Goal: Information Seeking & Learning: Get advice/opinions

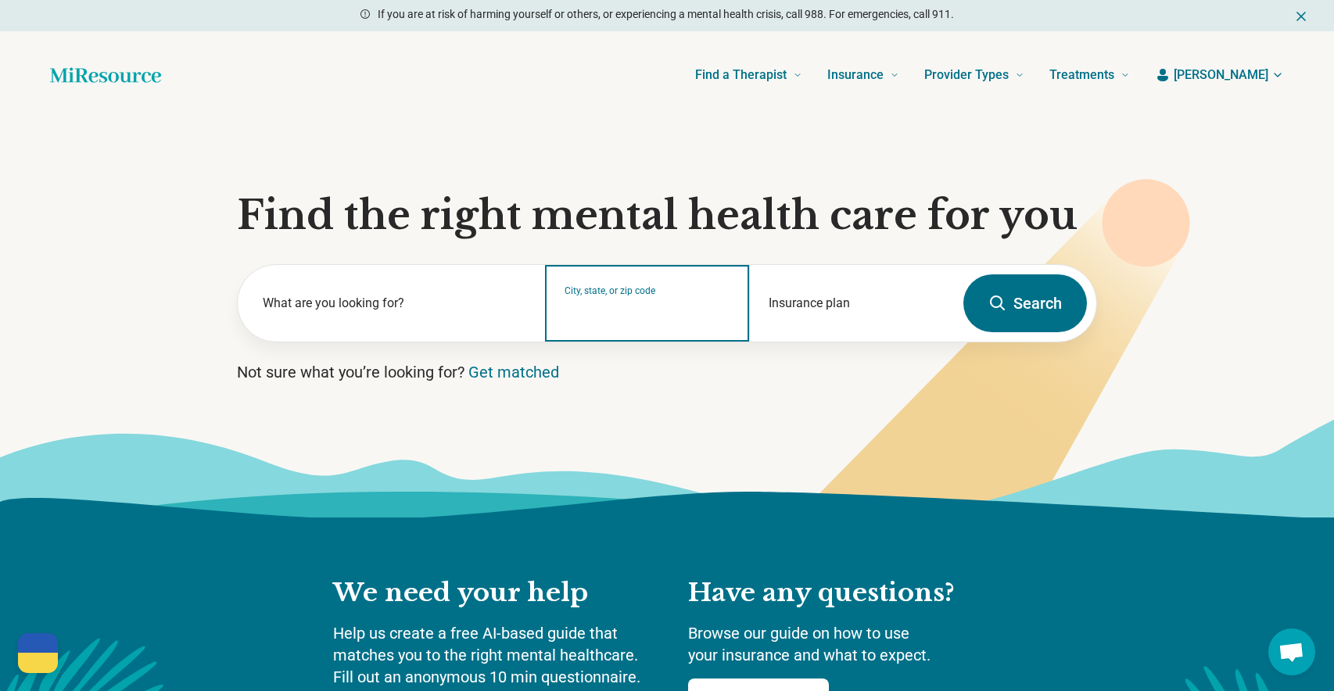
click at [642, 314] on input "City, state, or zip code" at bounding box center [648, 313] width 167 height 19
type input "******"
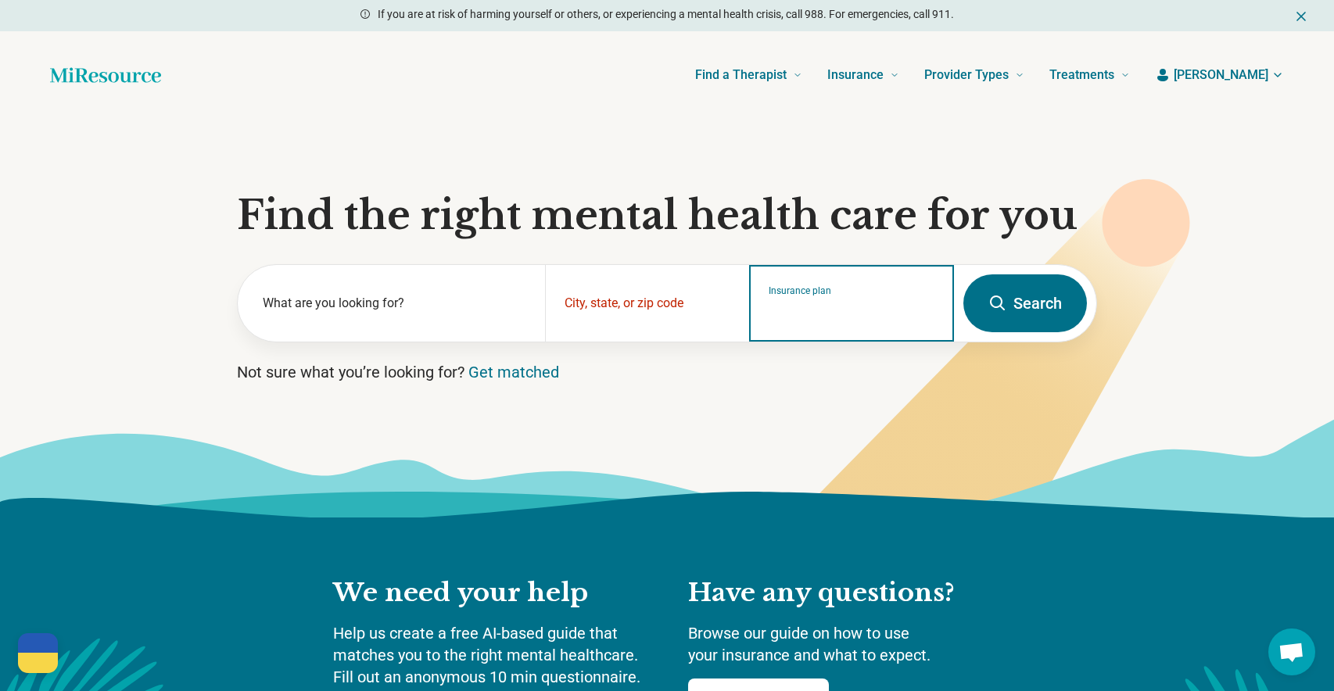
click at [888, 317] on input "Insurance plan" at bounding box center [852, 313] width 167 height 19
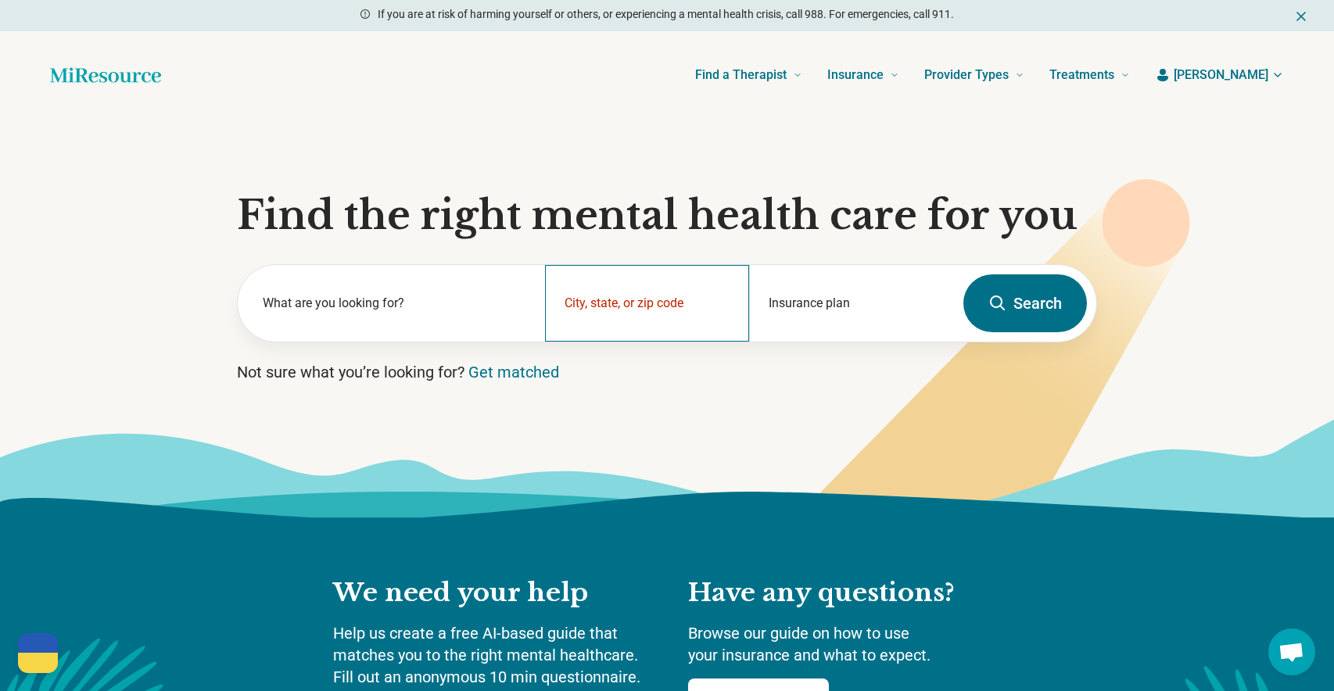
click at [576, 302] on div "City, state, or zip code" at bounding box center [647, 303] width 205 height 77
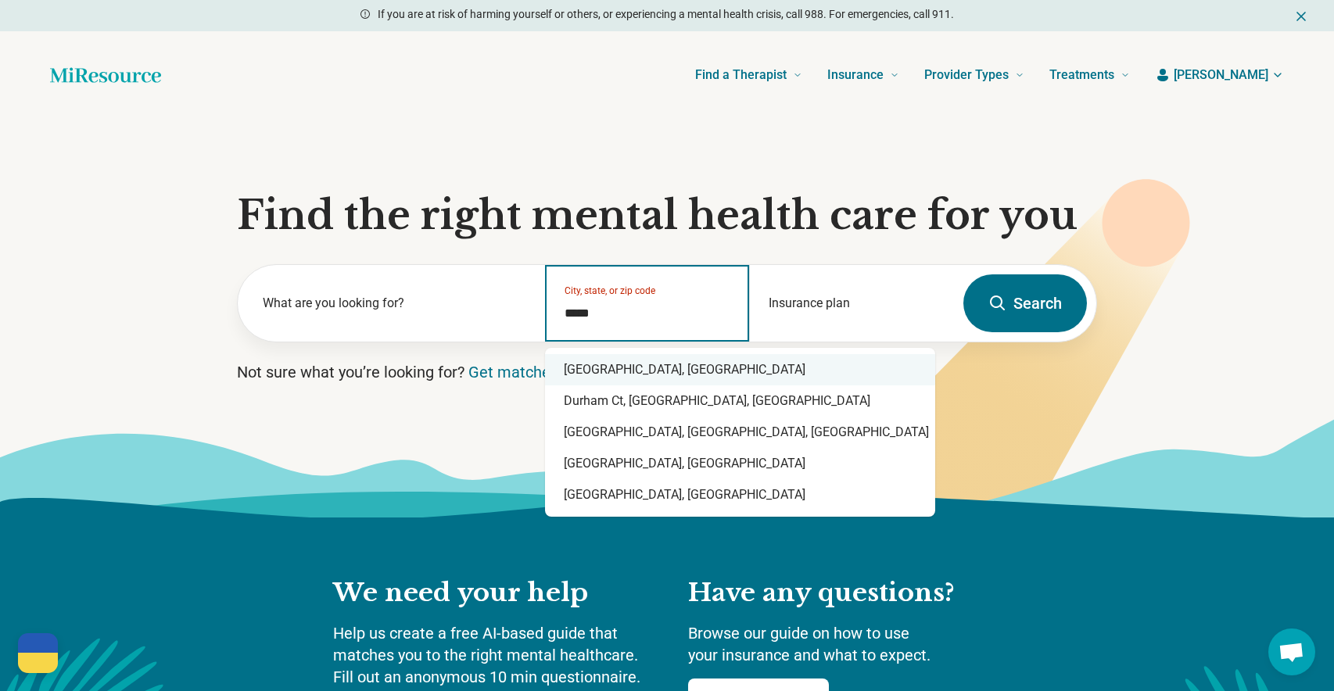
click at [629, 375] on div "[GEOGRAPHIC_DATA], [GEOGRAPHIC_DATA]" at bounding box center [740, 369] width 390 height 31
type input "**********"
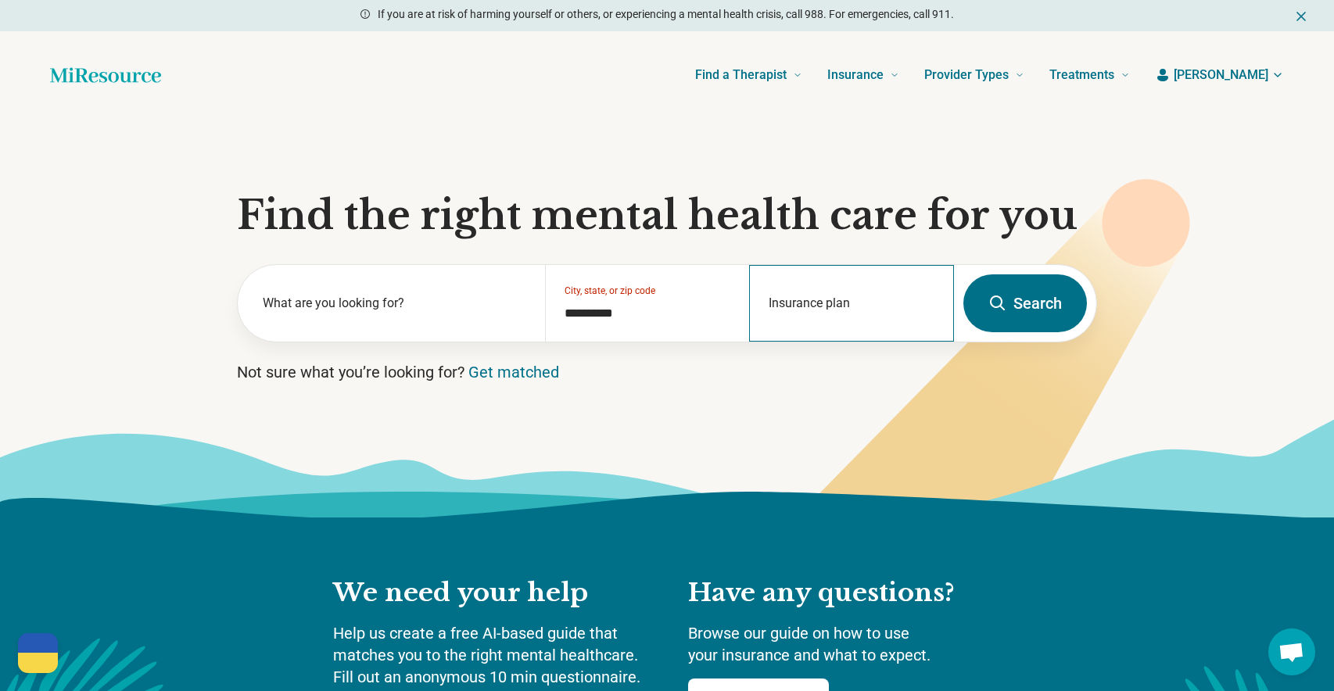
click at [830, 301] on div "Insurance plan" at bounding box center [851, 303] width 205 height 77
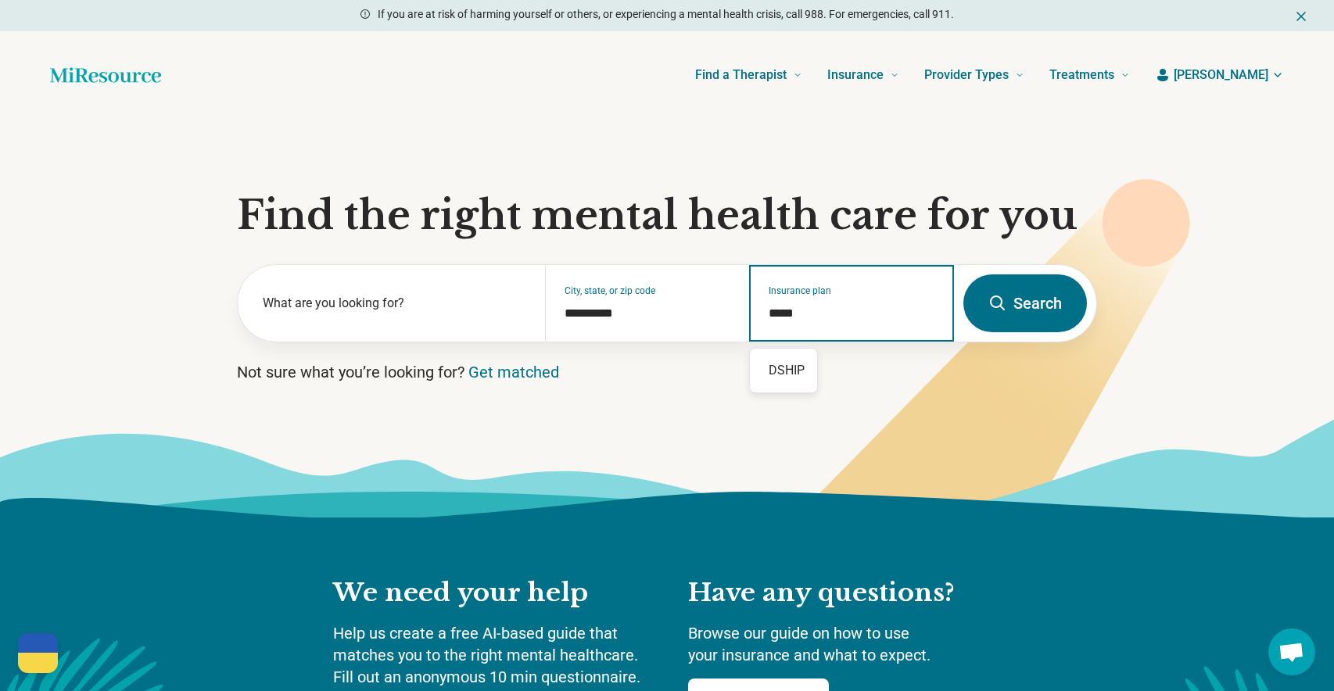
type input "*****"
click at [992, 296] on icon at bounding box center [997, 303] width 19 height 19
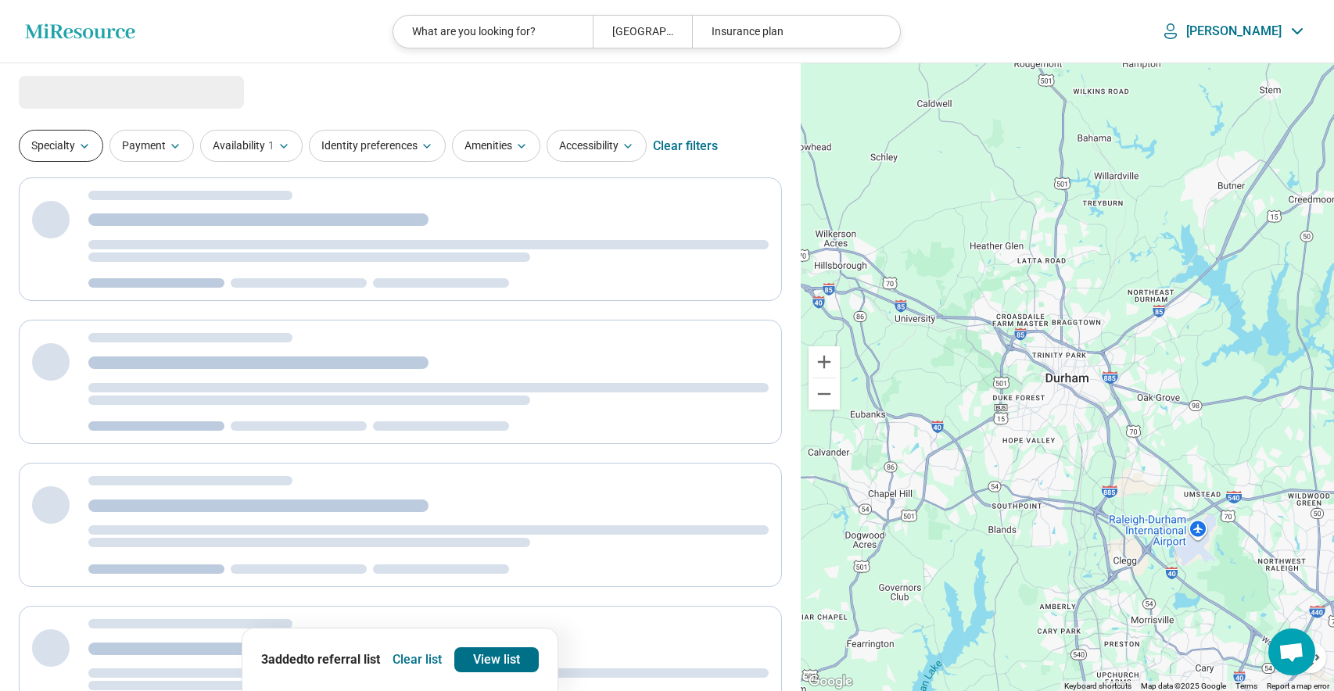
select select "***"
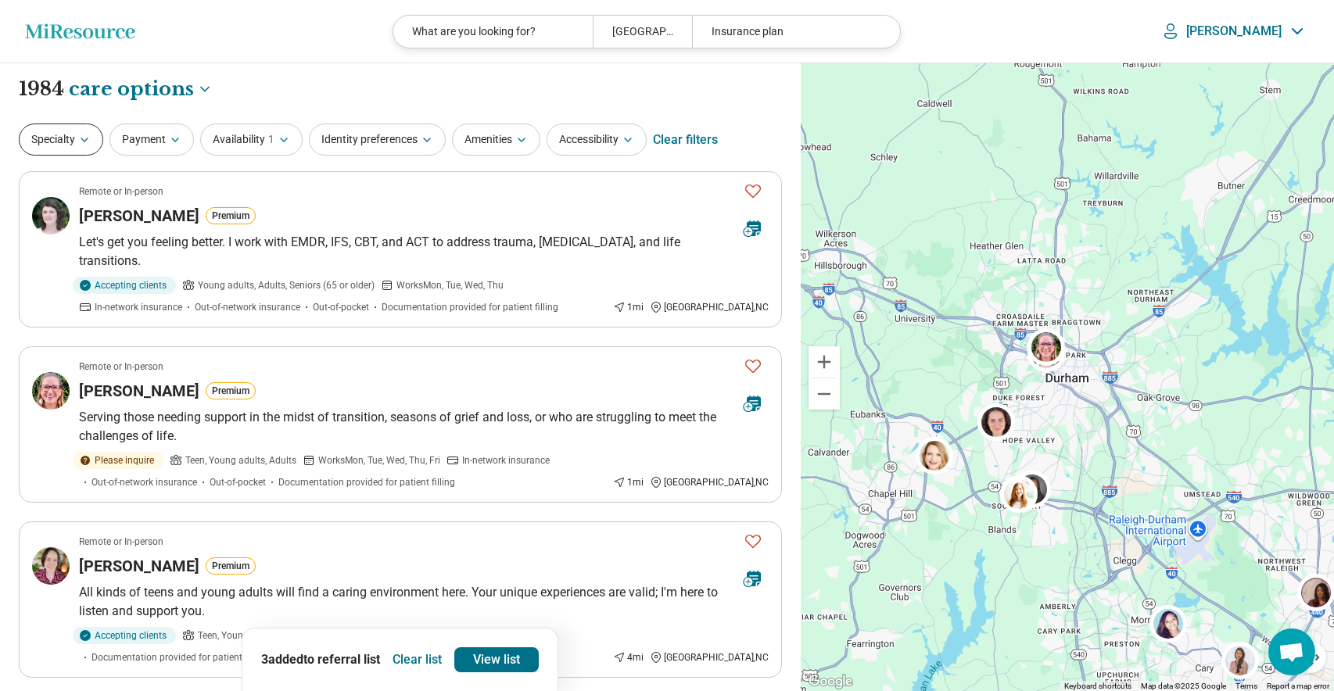
click at [82, 143] on icon "button" at bounding box center [84, 140] width 13 height 13
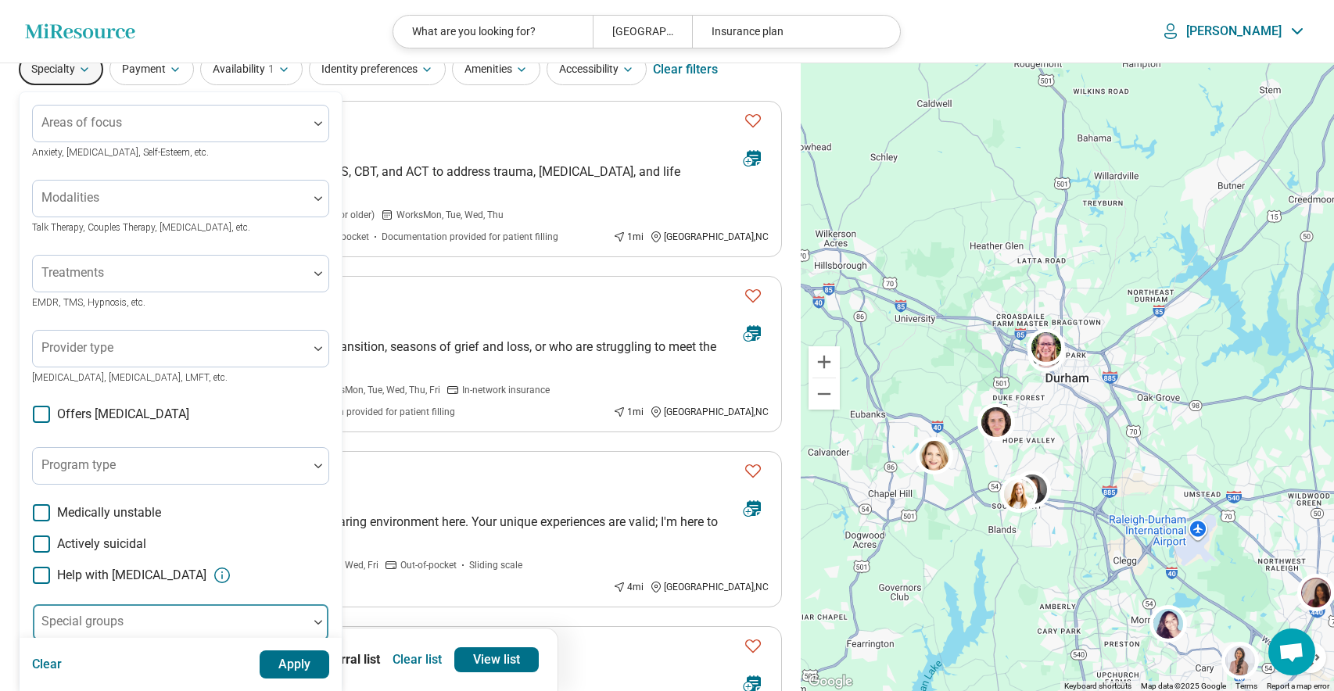
scroll to position [18, 0]
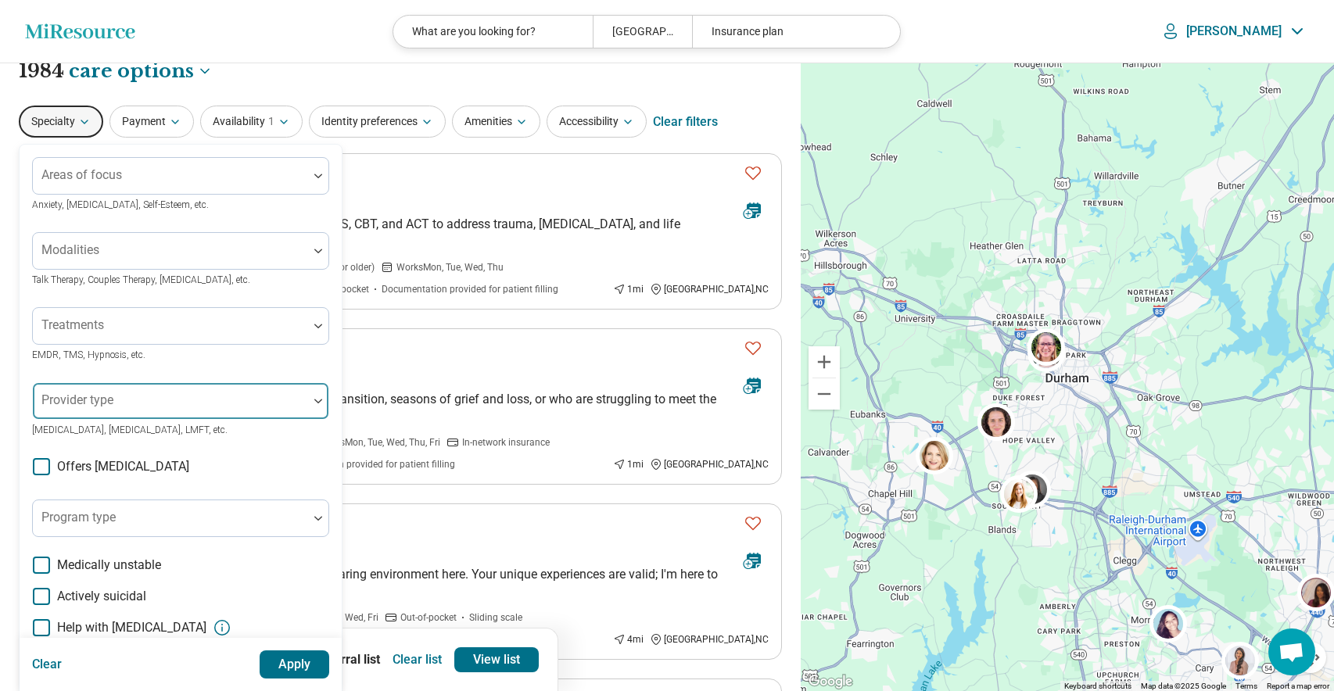
click at [102, 400] on div "Provider type" at bounding box center [180, 401] width 297 height 38
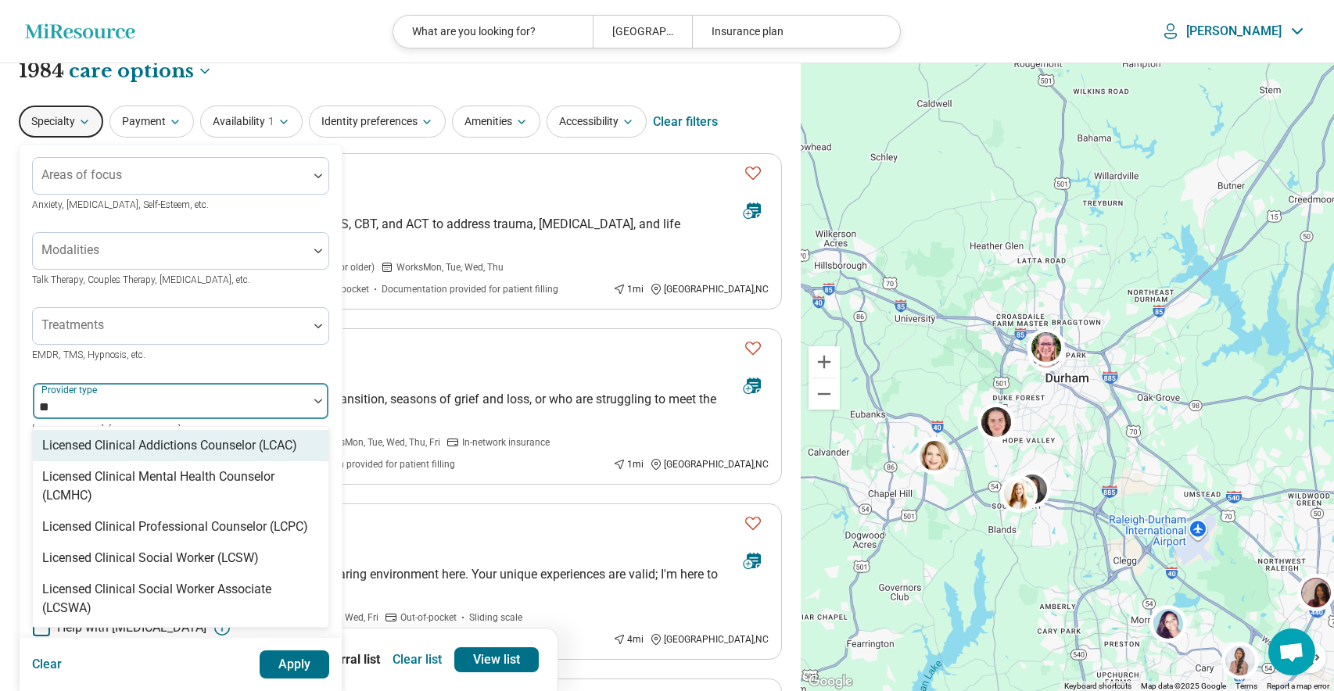
scroll to position [0, 0]
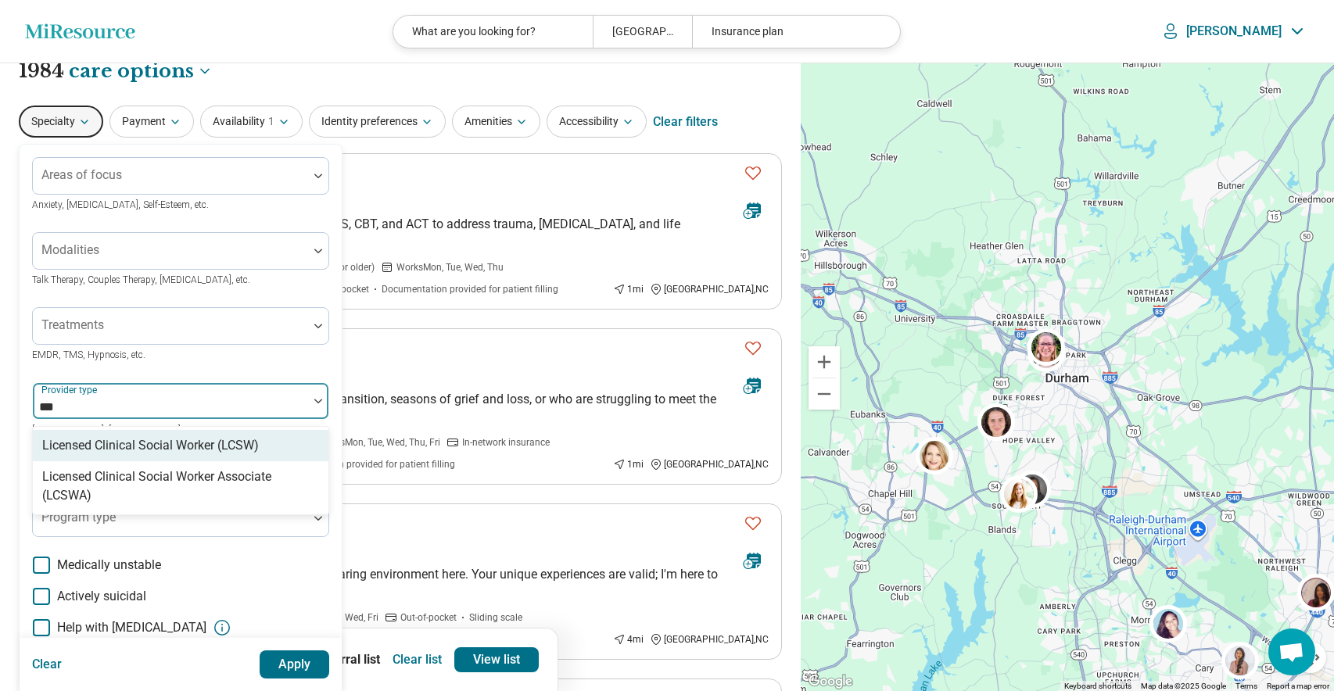
type input "****"
click at [213, 446] on div "Licensed Clinical Social Worker (LCSW)" at bounding box center [150, 445] width 217 height 19
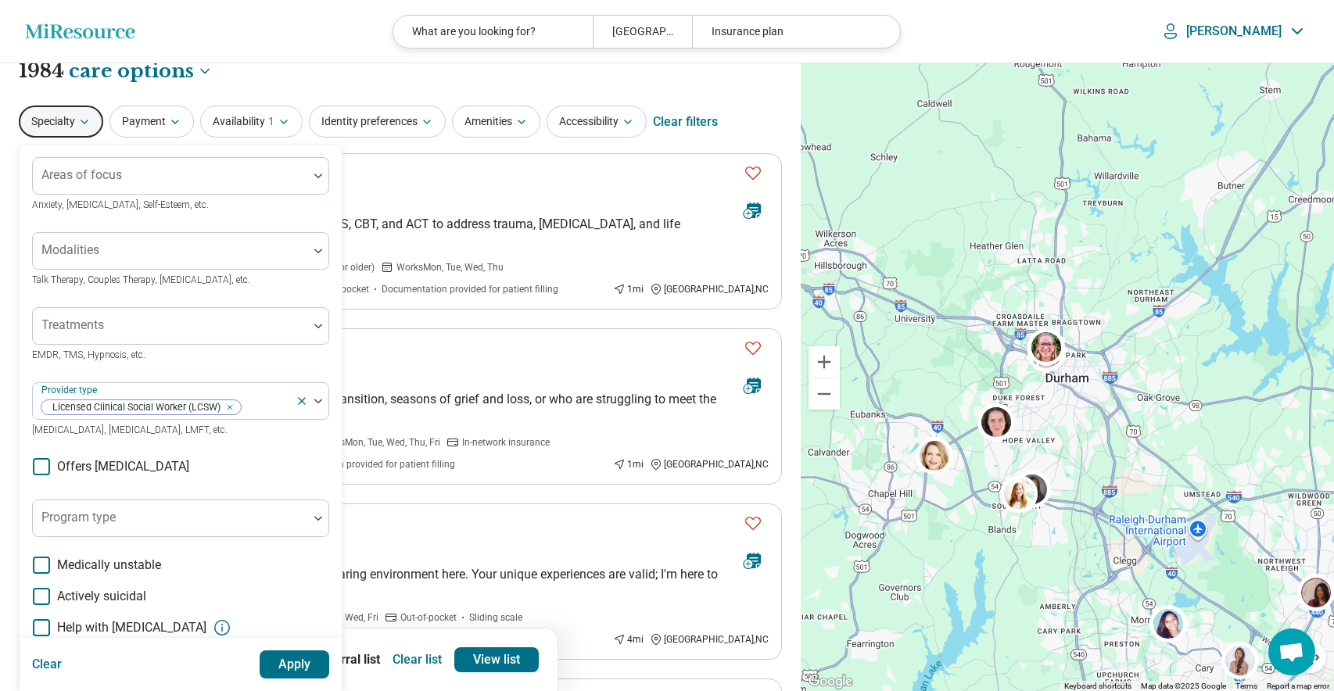
click at [337, 670] on div "Clear Apply" at bounding box center [181, 664] width 322 height 53
click at [296, 669] on button "Apply" at bounding box center [295, 665] width 70 height 28
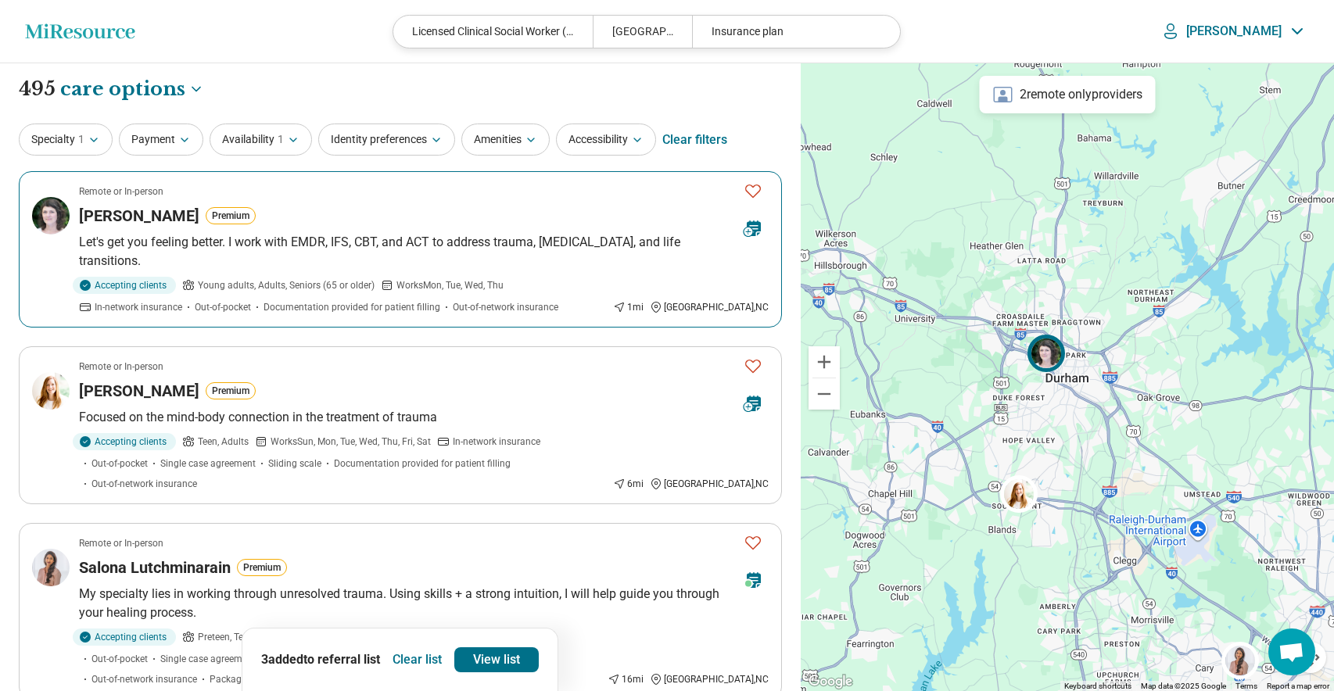
click at [751, 189] on icon "Favorite" at bounding box center [753, 190] width 19 height 19
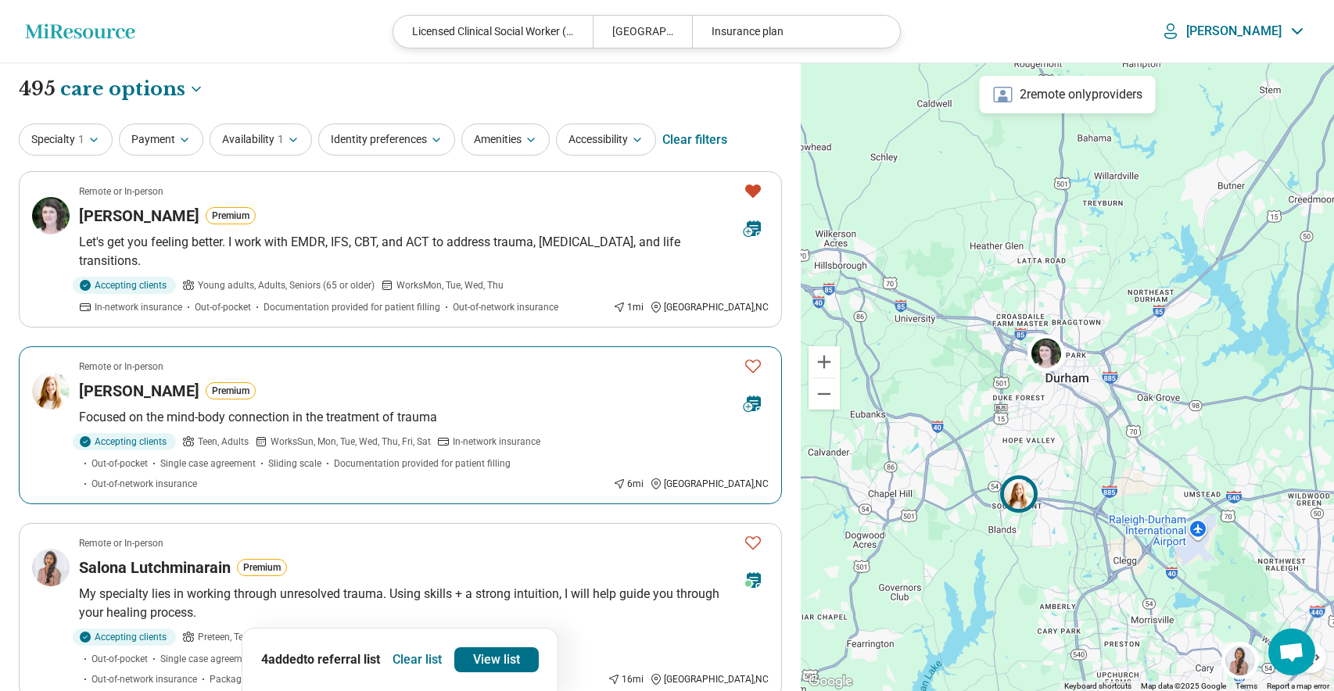
click at [749, 364] on icon "Favorite" at bounding box center [753, 366] width 19 height 19
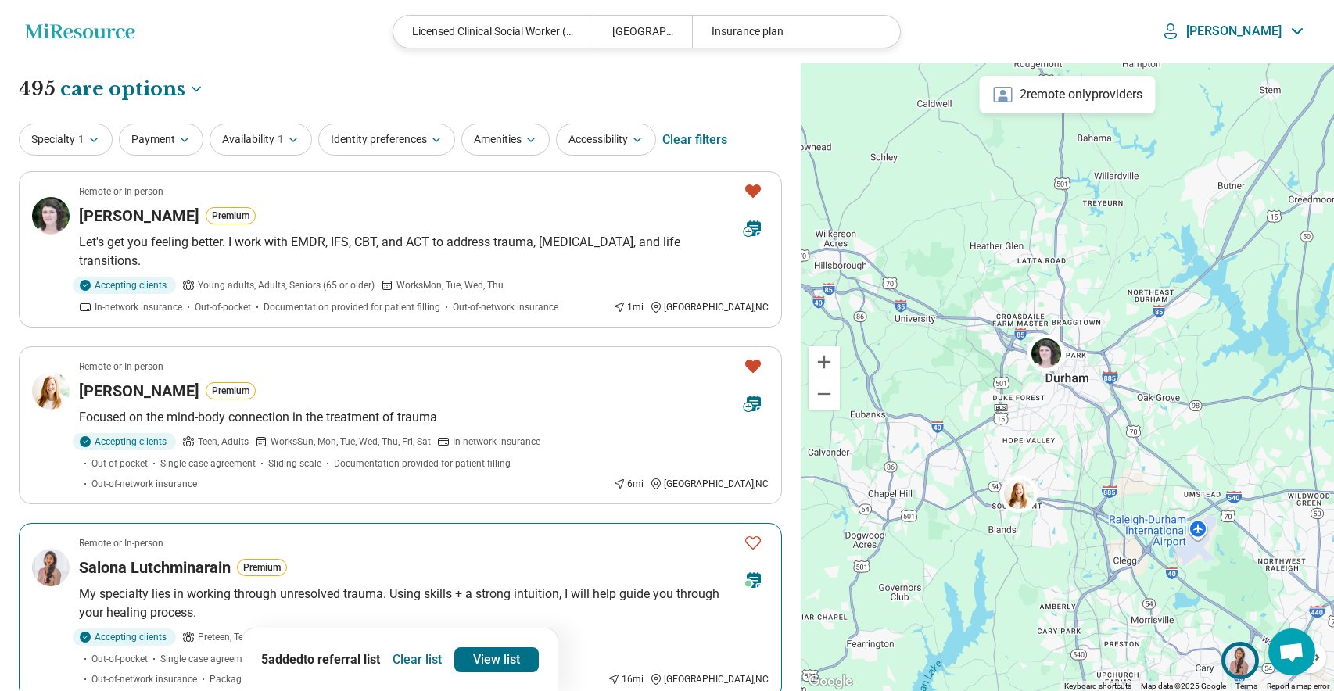
drag, startPoint x: 754, startPoint y: 521, endPoint x: 712, endPoint y: 508, distance: 43.3
click at [754, 533] on icon "Favorite" at bounding box center [753, 542] width 19 height 19
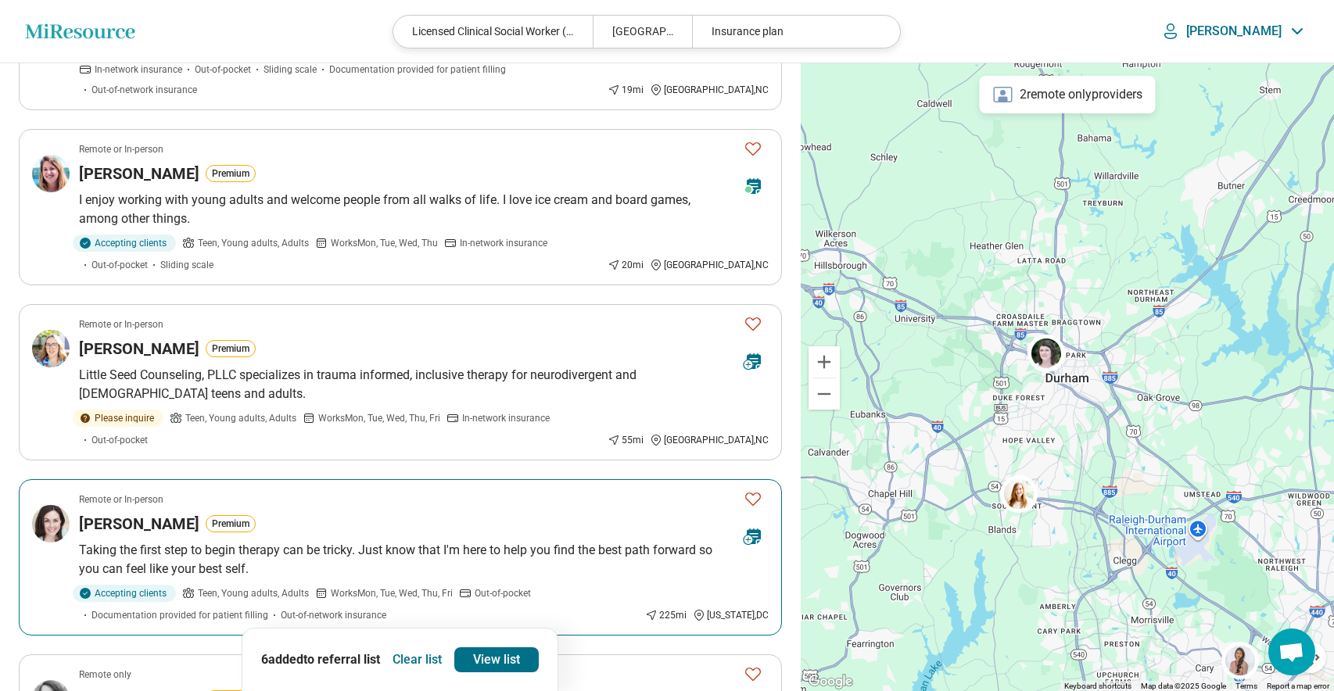
scroll to position [943, 0]
click at [751, 491] on icon "Favorite" at bounding box center [753, 497] width 16 height 13
click at [753, 491] on icon "Favorite" at bounding box center [753, 497] width 16 height 13
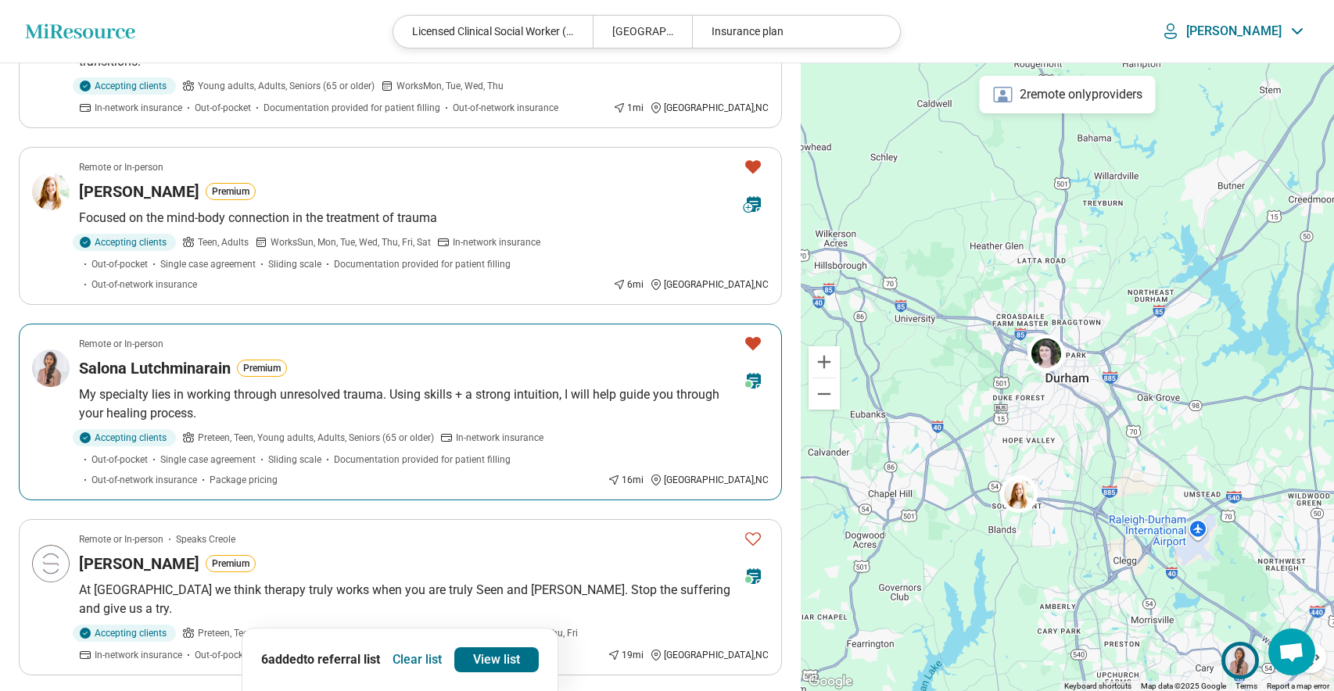
scroll to position [190, 0]
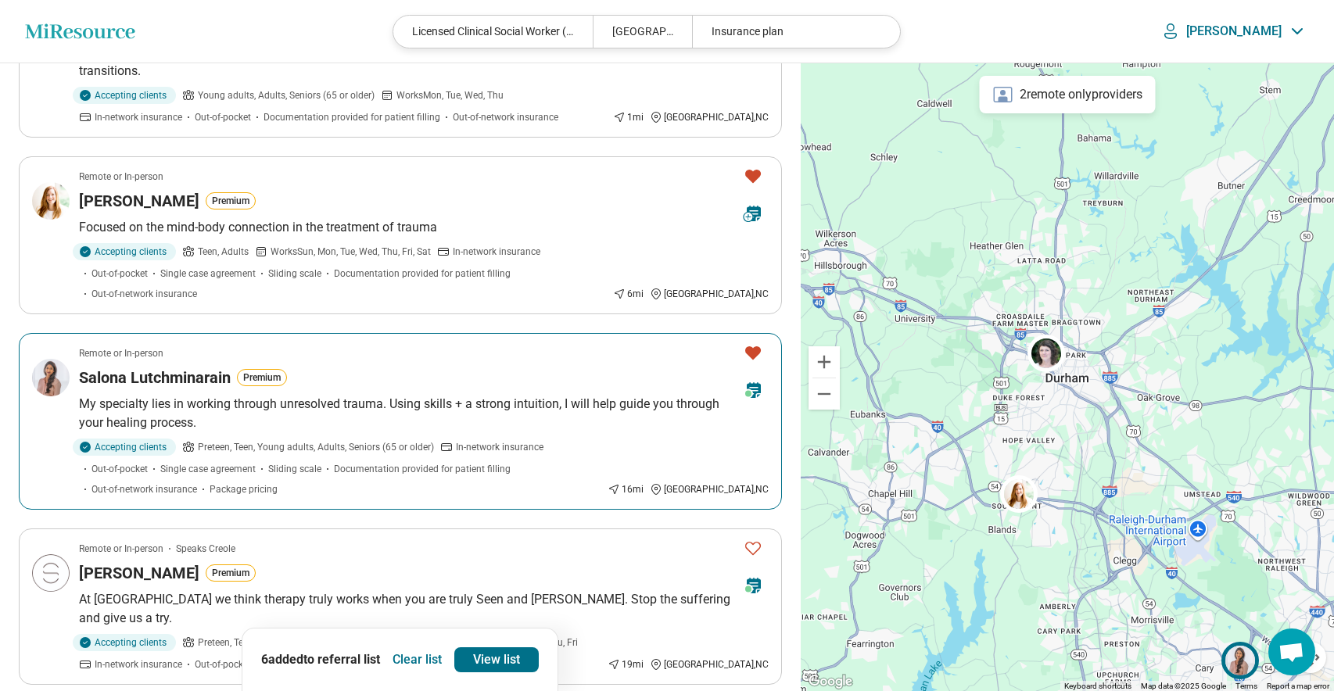
click at [747, 346] on icon "Favorite" at bounding box center [753, 352] width 16 height 13
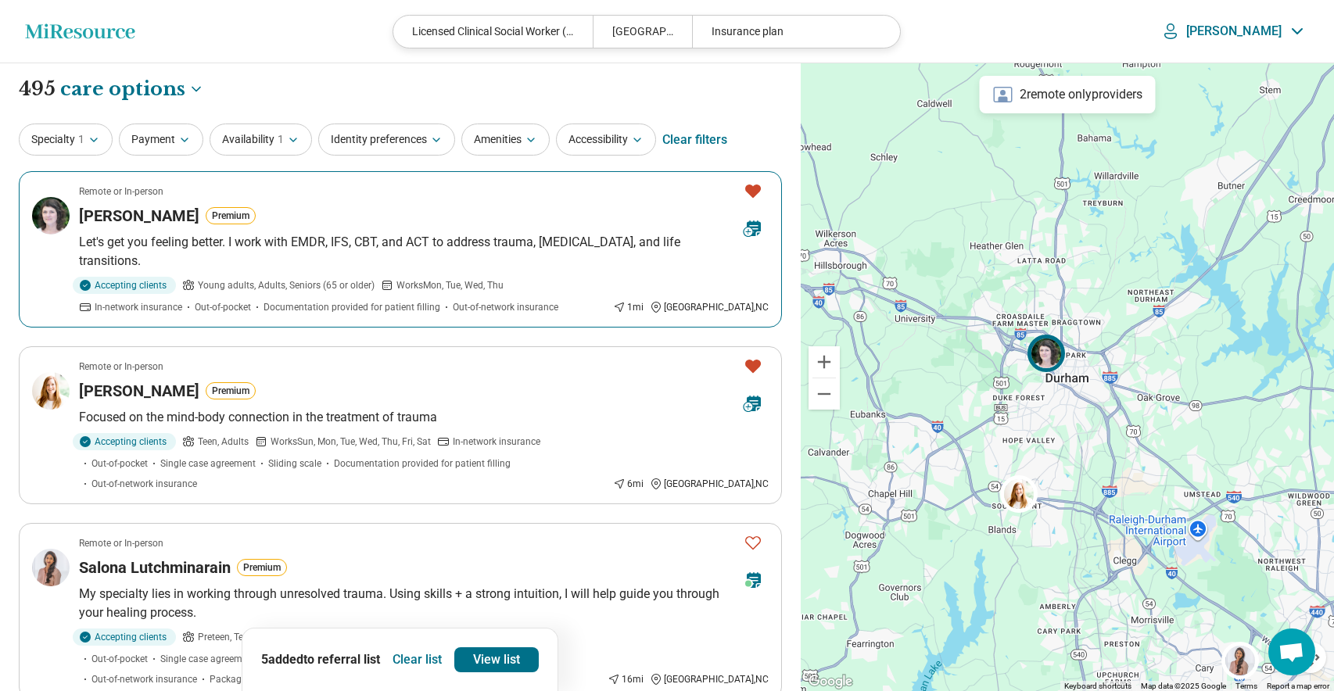
scroll to position [0, 0]
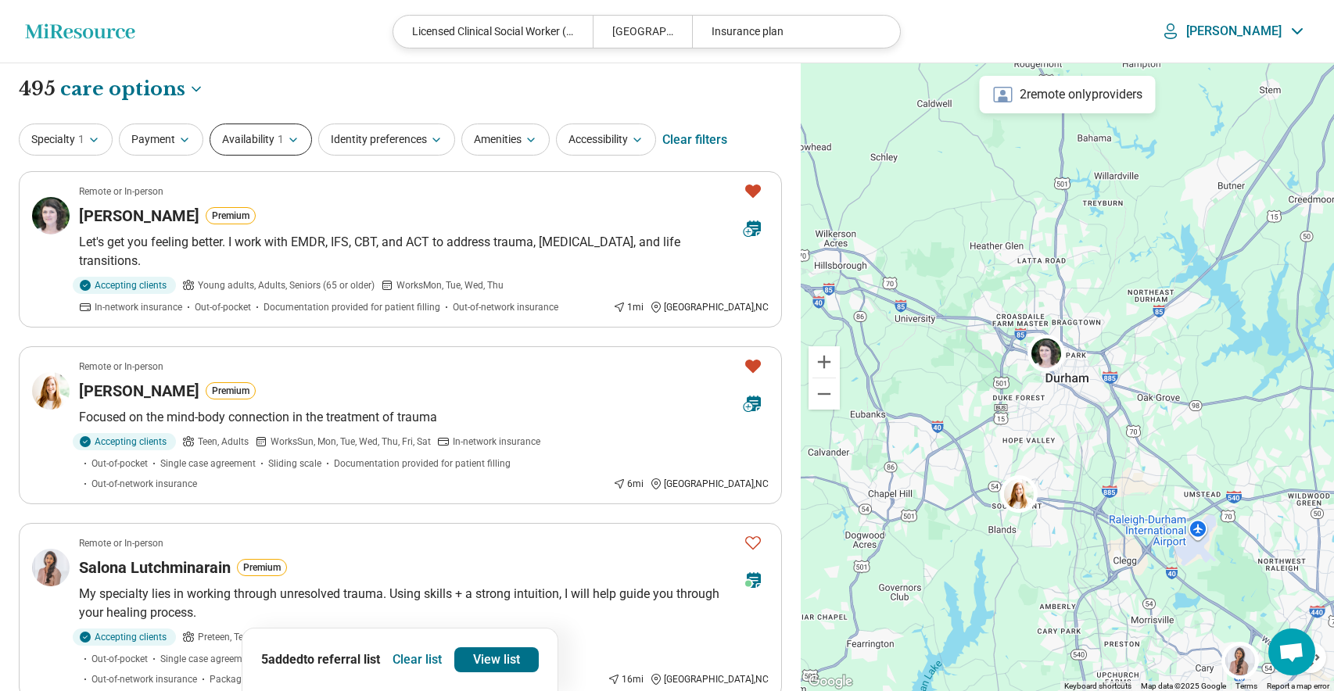
click at [288, 138] on icon "button" at bounding box center [293, 140] width 13 height 13
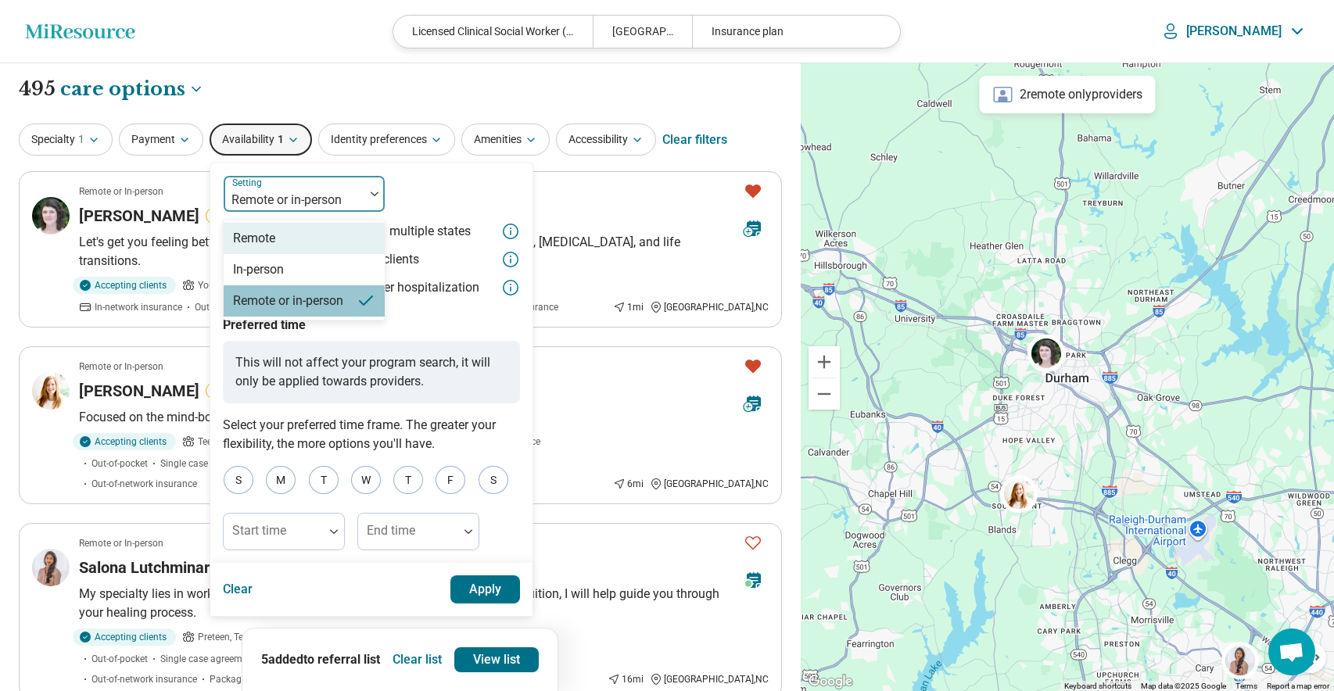
click at [374, 193] on img at bounding box center [375, 194] width 8 height 5
click at [331, 271] on div "In-person" at bounding box center [304, 269] width 161 height 31
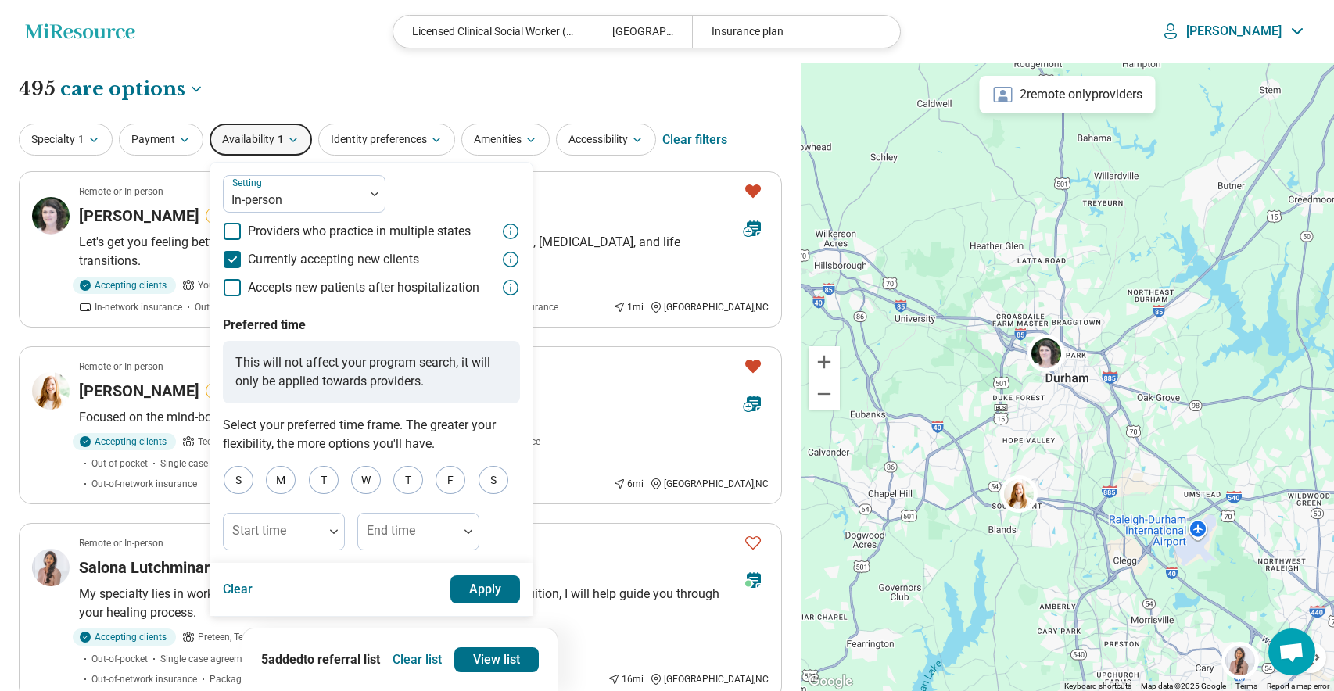
click at [472, 594] on button "Apply" at bounding box center [485, 590] width 70 height 28
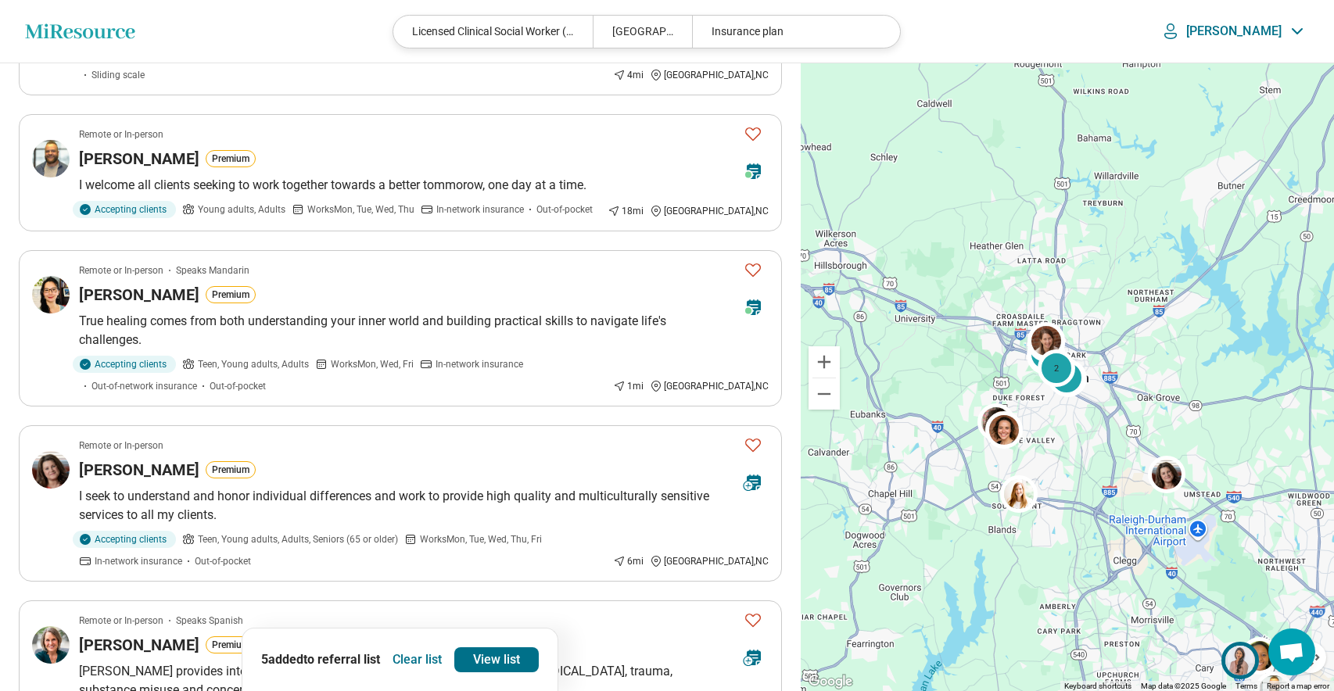
scroll to position [814, 0]
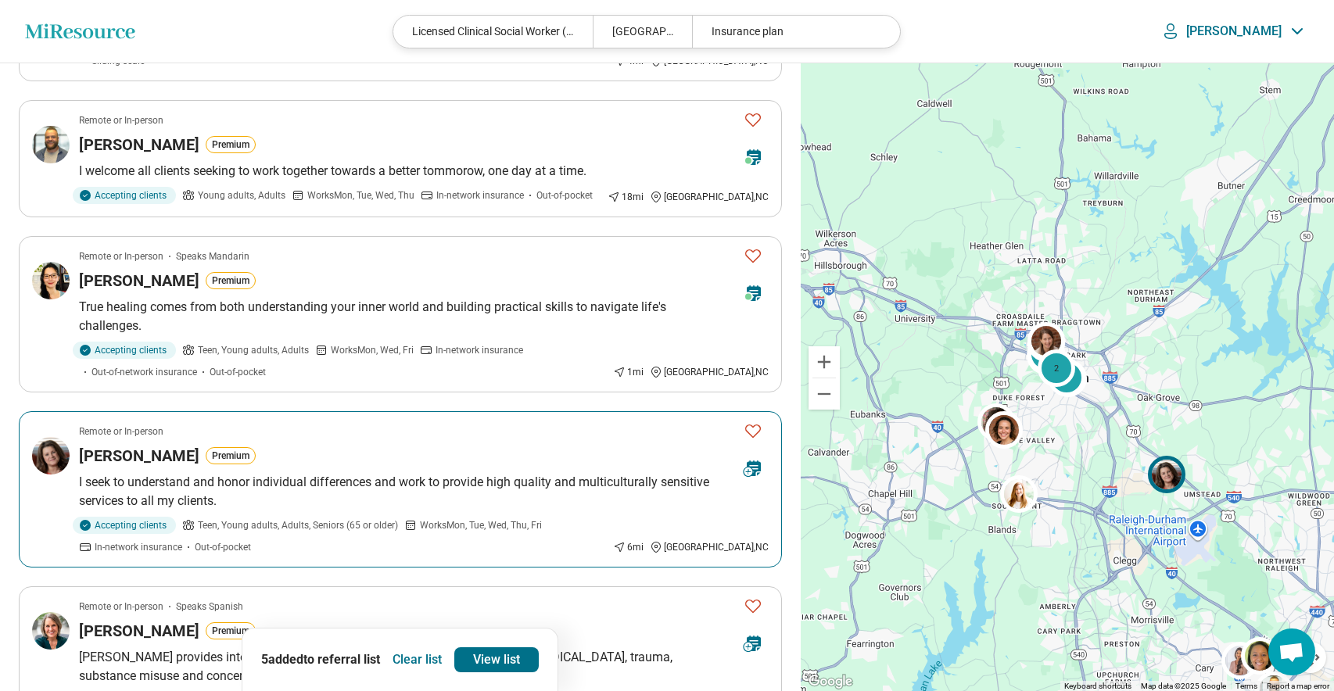
click at [755, 421] on icon "Favorite" at bounding box center [753, 430] width 19 height 19
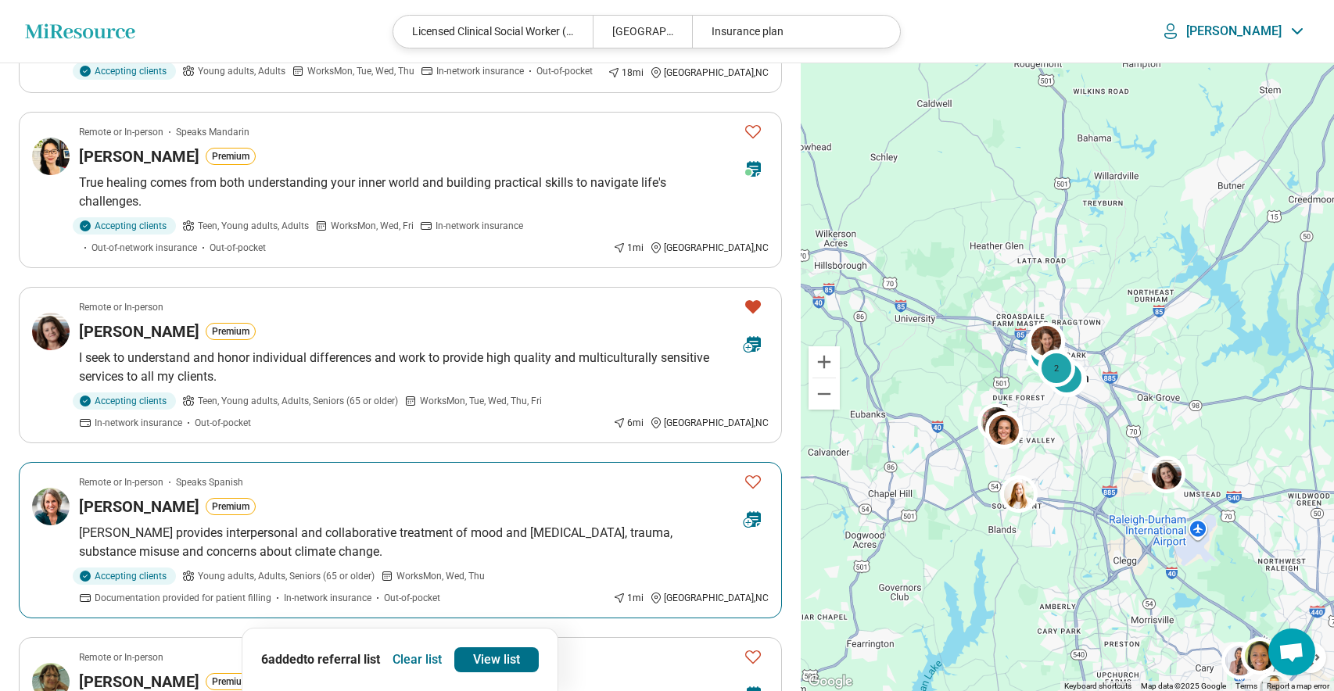
scroll to position [938, 0]
click at [754, 472] on icon "Favorite" at bounding box center [753, 481] width 19 height 19
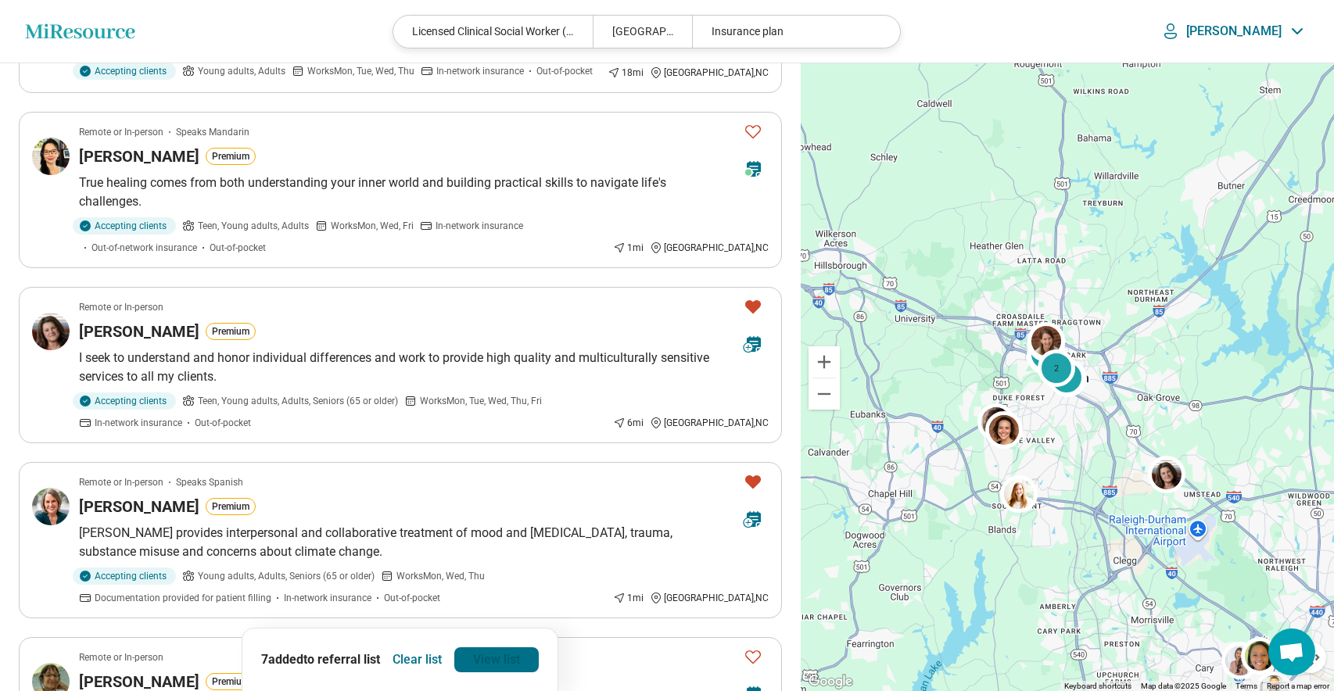
click at [518, 659] on link "View list" at bounding box center [496, 659] width 84 height 25
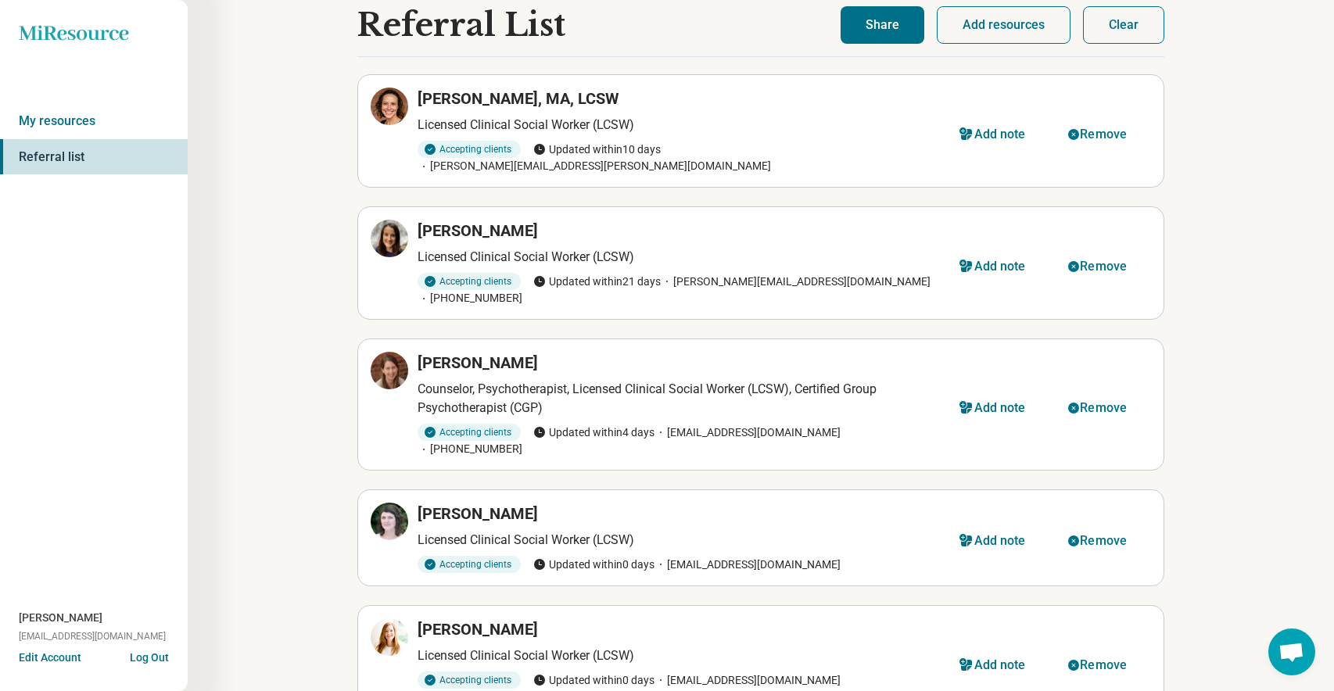
scroll to position [19, 0]
click at [1072, 403] on icon "button" at bounding box center [1073, 408] width 11 height 11
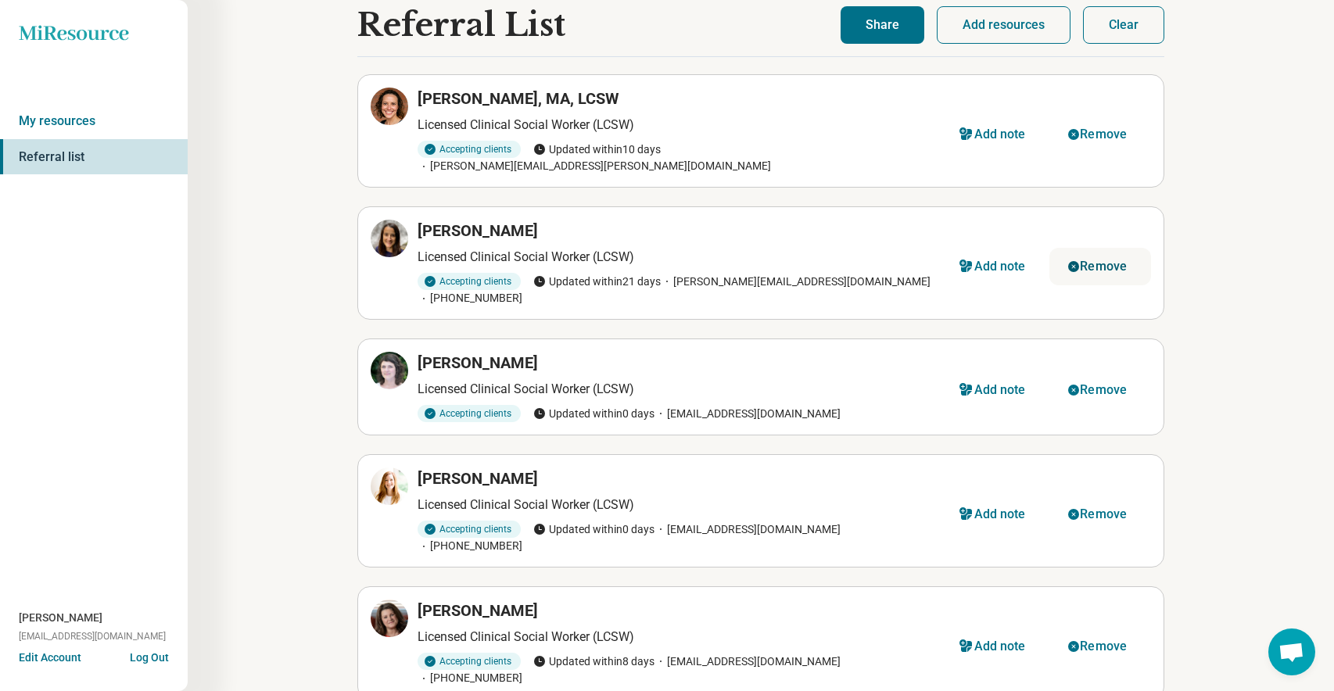
click at [1075, 261] on icon "button" at bounding box center [1073, 266] width 11 height 11
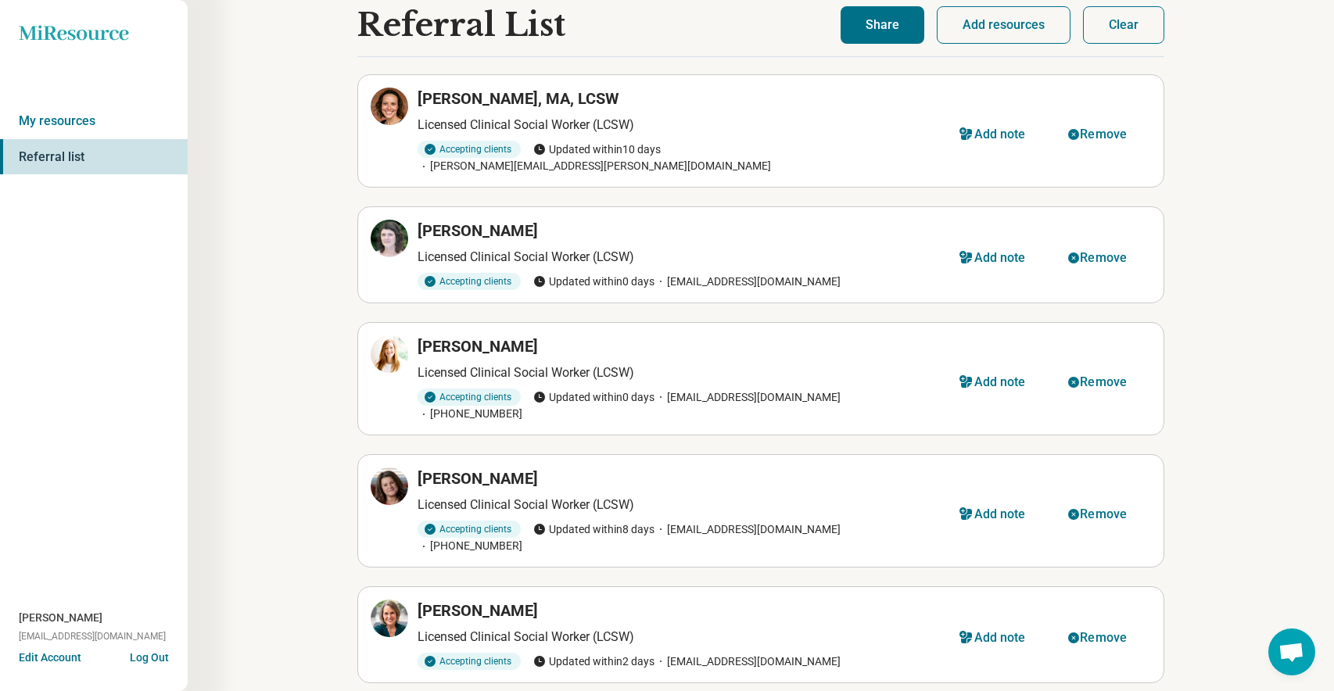
click at [1078, 129] on icon "button" at bounding box center [1073, 134] width 11 height 11
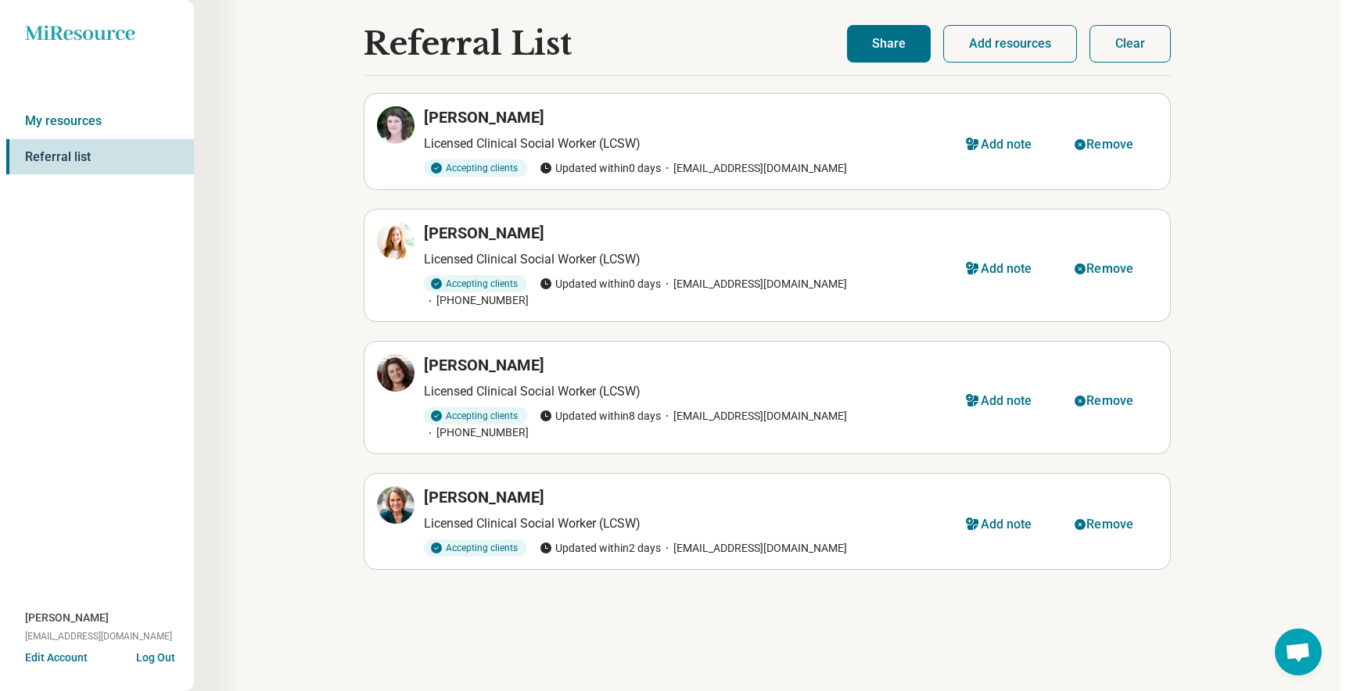
scroll to position [0, 0]
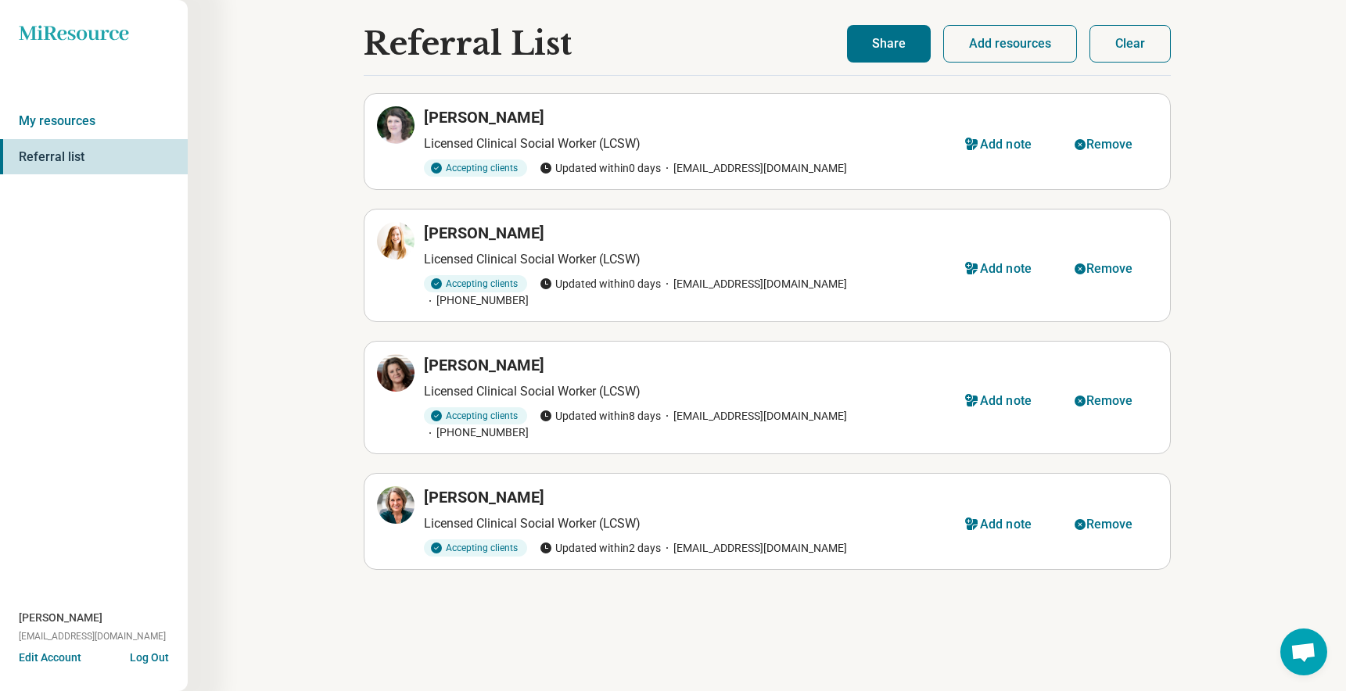
click at [872, 46] on button "Share" at bounding box center [889, 44] width 84 height 38
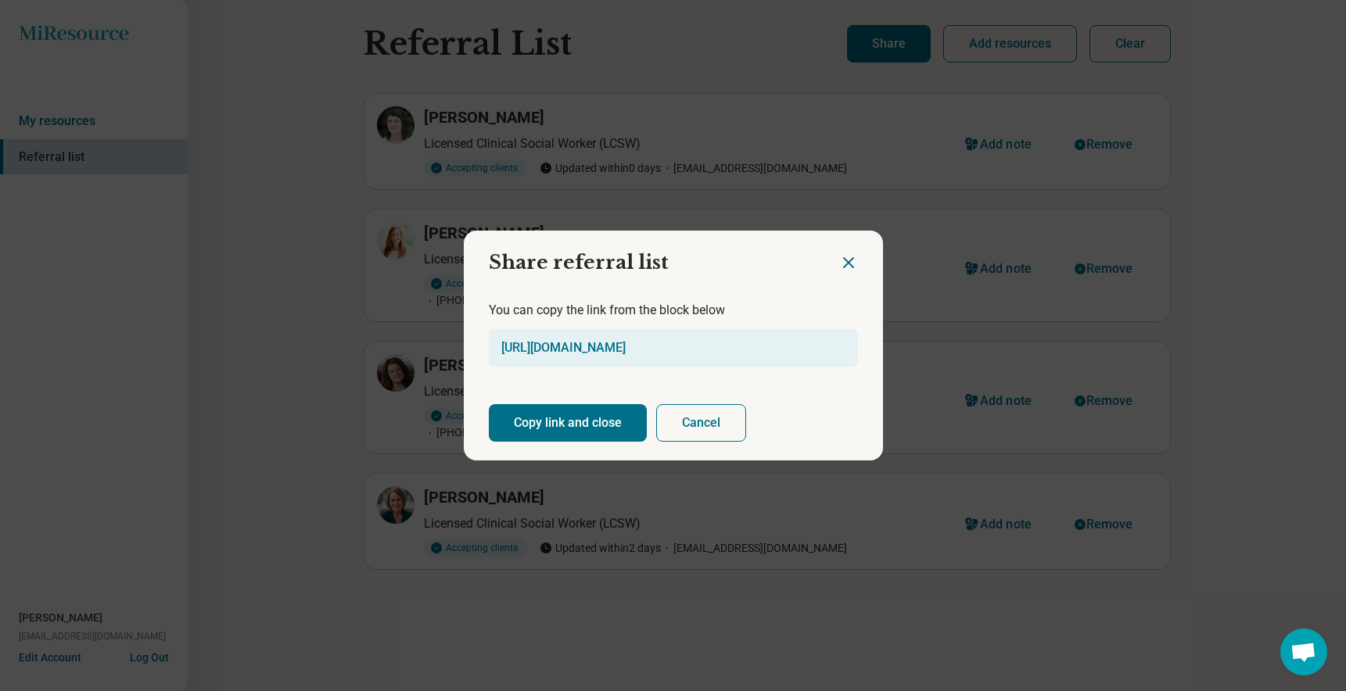
click at [589, 414] on button "Copy link and close" at bounding box center [568, 423] width 158 height 38
